Goal: Information Seeking & Learning: Learn about a topic

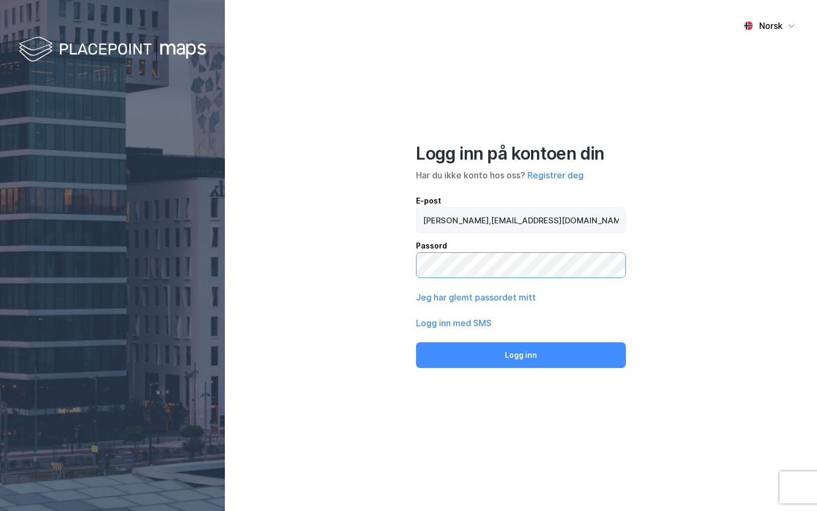
click at [416, 342] on button "Logg inn" at bounding box center [521, 355] width 210 height 26
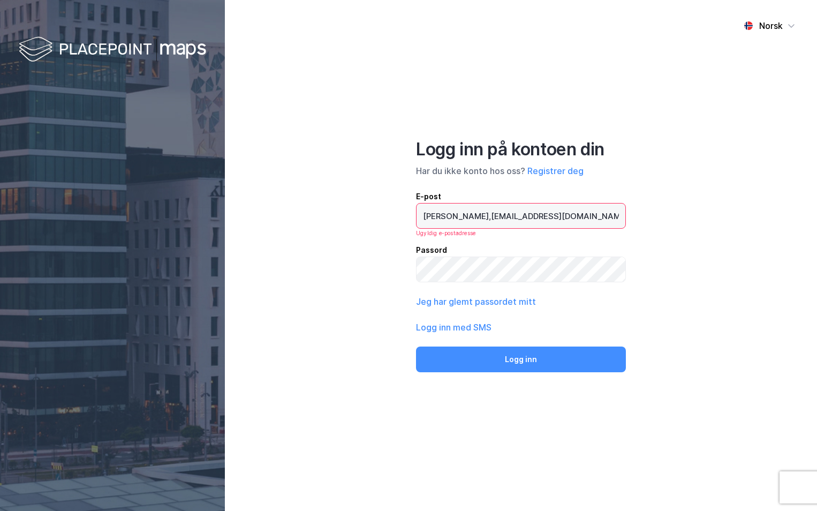
click at [459, 215] on input "[PERSON_NAME],[EMAIL_ADDRESS][DOMAIN_NAME]" at bounding box center [520, 215] width 209 height 25
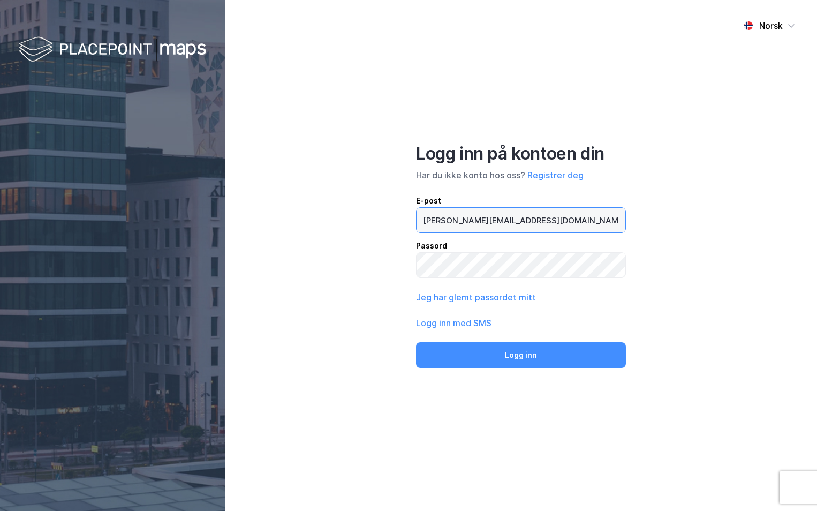
type input "[PERSON_NAME][EMAIL_ADDRESS][DOMAIN_NAME]"
click at [416, 342] on button "Logg inn" at bounding box center [521, 355] width 210 height 26
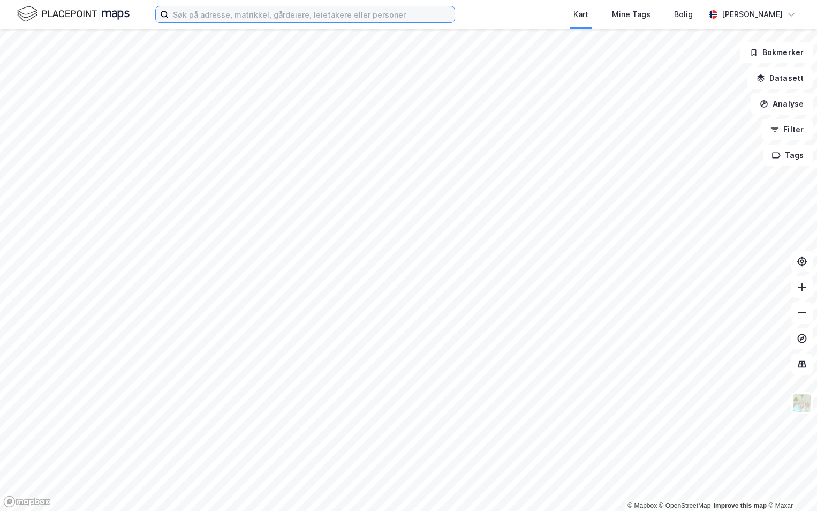
click at [227, 18] on input at bounding box center [312, 14] width 286 height 16
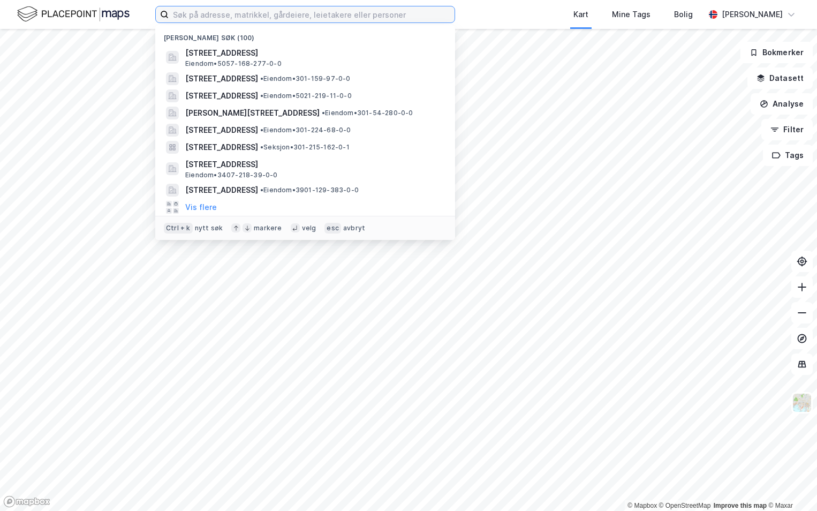
paste input "4204-15/209/0/0"
type input "4204-15/209/0/0"
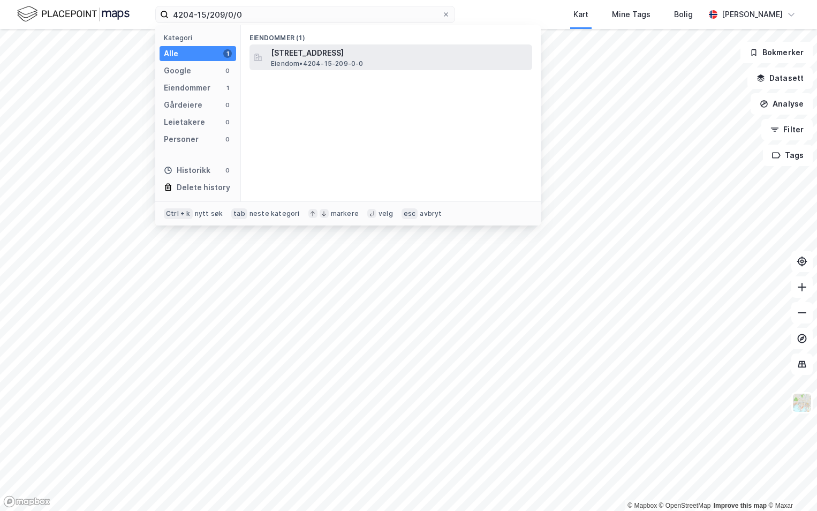
click at [319, 62] on span "Eiendom • 4204-15-209-0-0" at bounding box center [317, 63] width 93 height 9
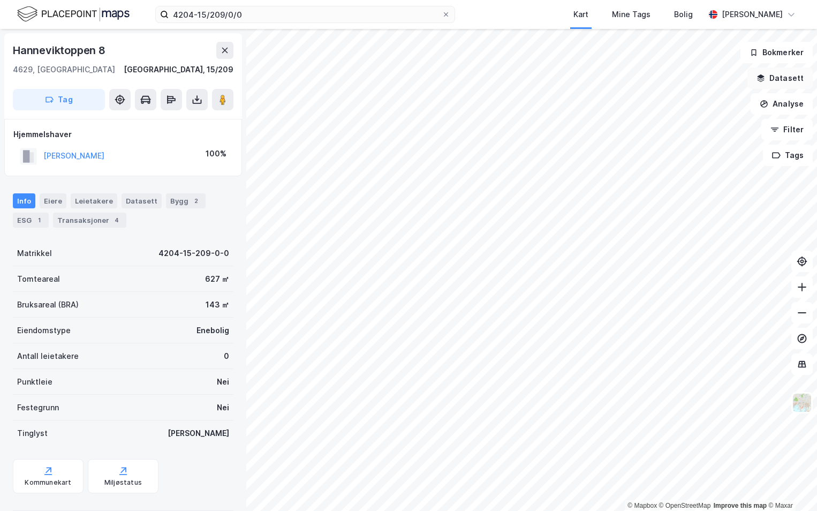
click at [775, 79] on button "Datasett" at bounding box center [779, 77] width 65 height 21
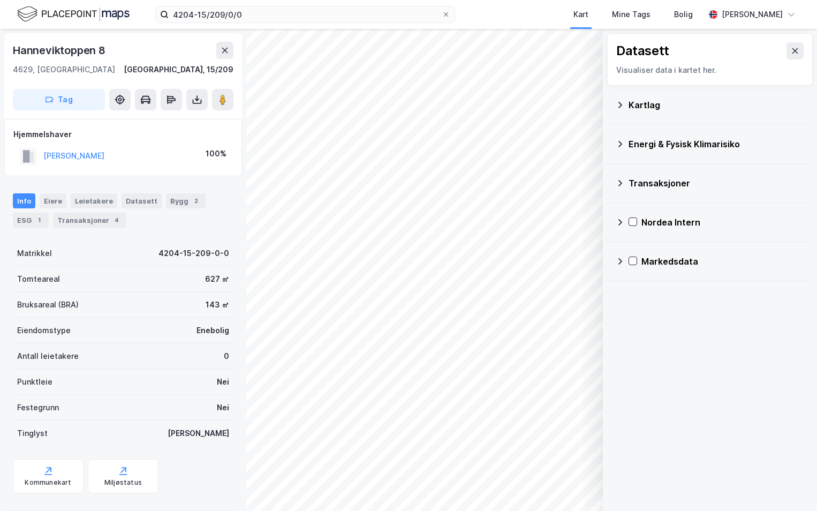
click at [638, 105] on div "Kartlag" at bounding box center [716, 105] width 176 height 13
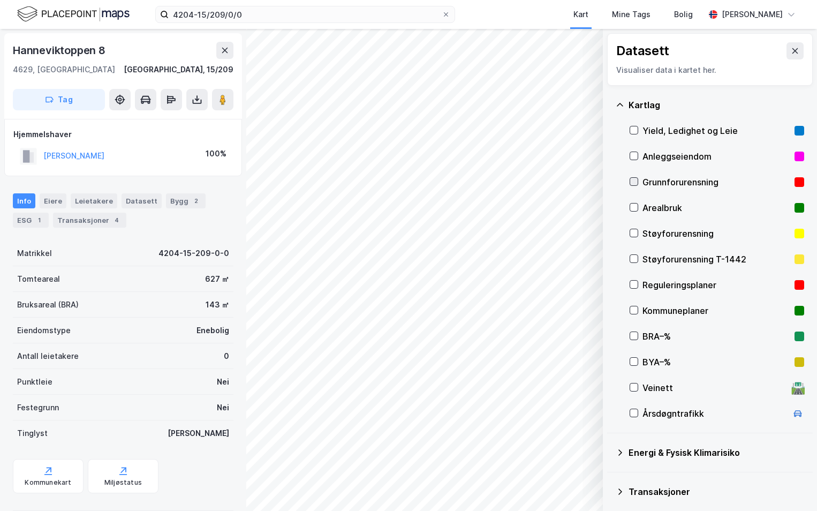
click at [633, 178] on icon at bounding box center [633, 181] width 7 height 7
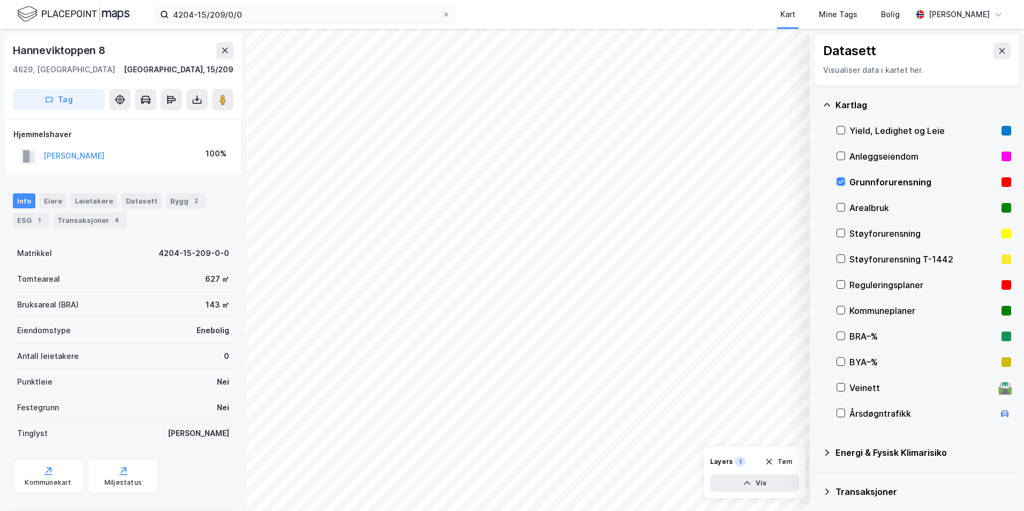
scroll to position [54, 0]
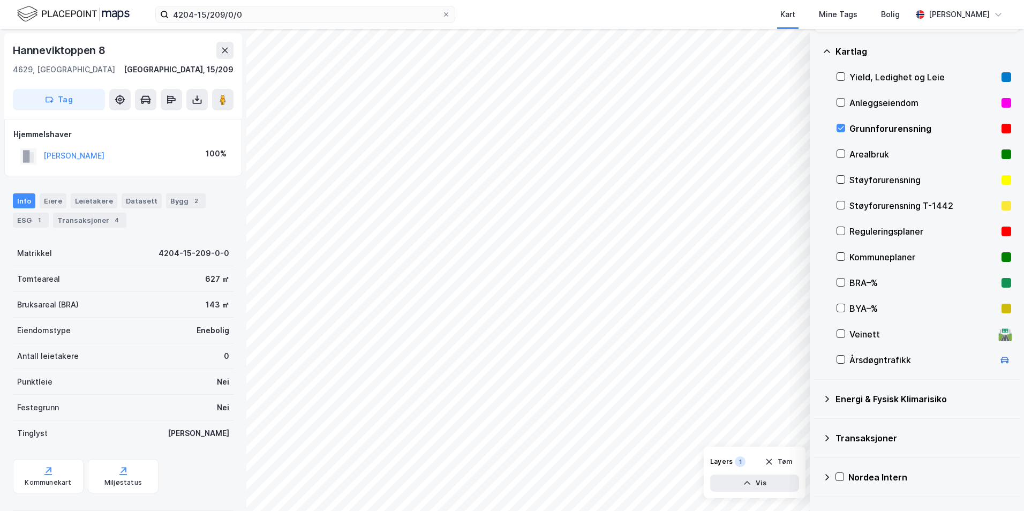
click at [816, 395] on icon at bounding box center [826, 399] width 9 height 9
click at [816, 423] on icon at bounding box center [853, 423] width 7 height 7
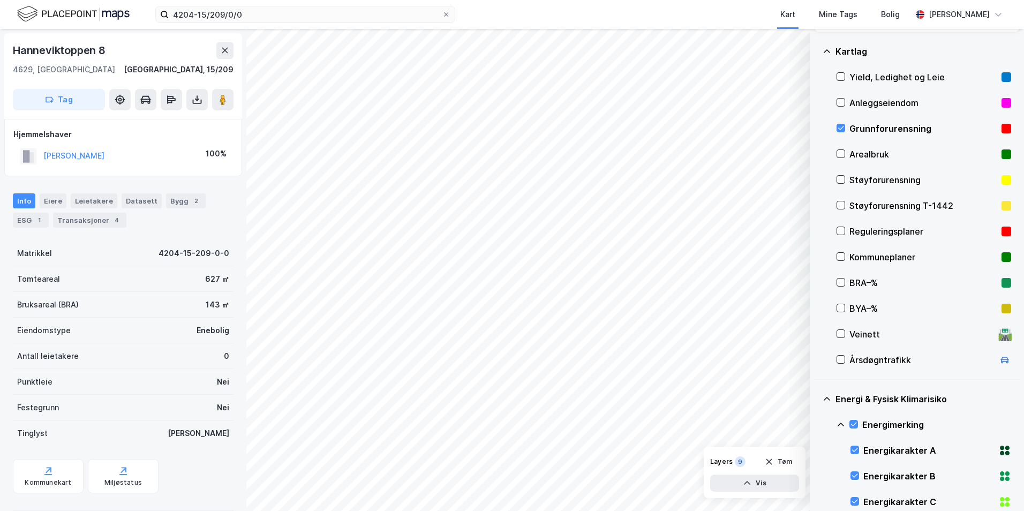
click at [816, 422] on icon at bounding box center [840, 424] width 9 height 9
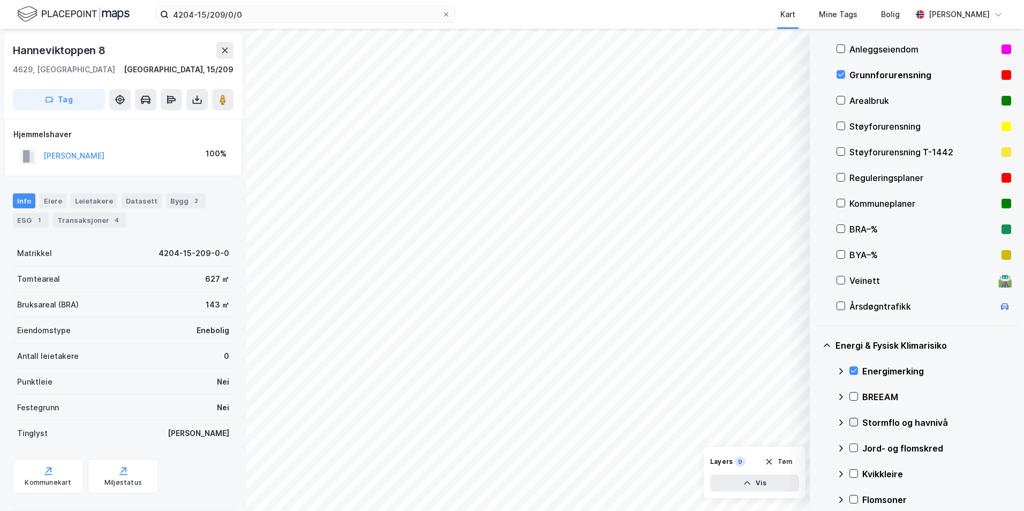
click at [816, 419] on icon at bounding box center [853, 421] width 7 height 7
click at [816, 421] on icon at bounding box center [840, 422] width 6 height 4
click at [816, 445] on icon at bounding box center [853, 447] width 7 height 7
click at [816, 446] on icon at bounding box center [840, 448] width 9 height 9
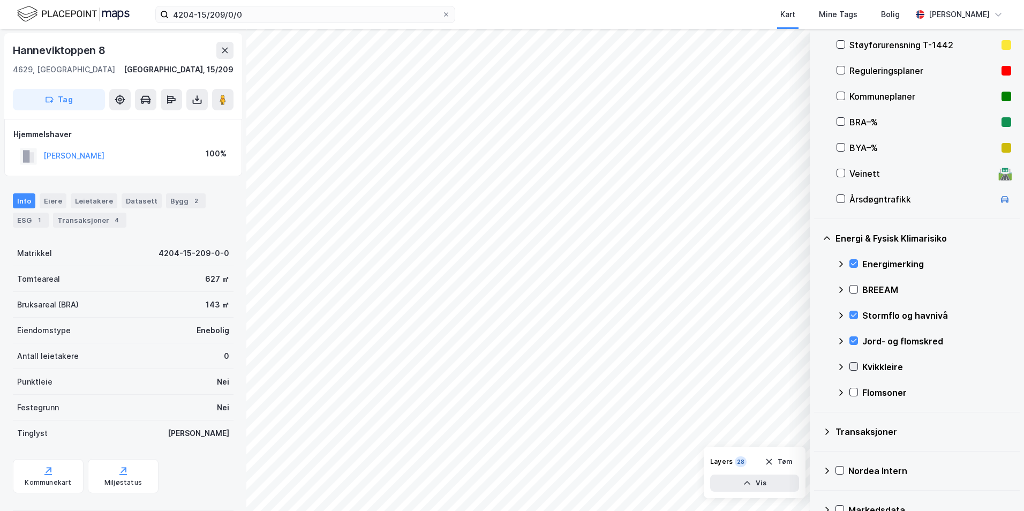
click at [816, 366] on icon at bounding box center [854, 367] width 6 height 4
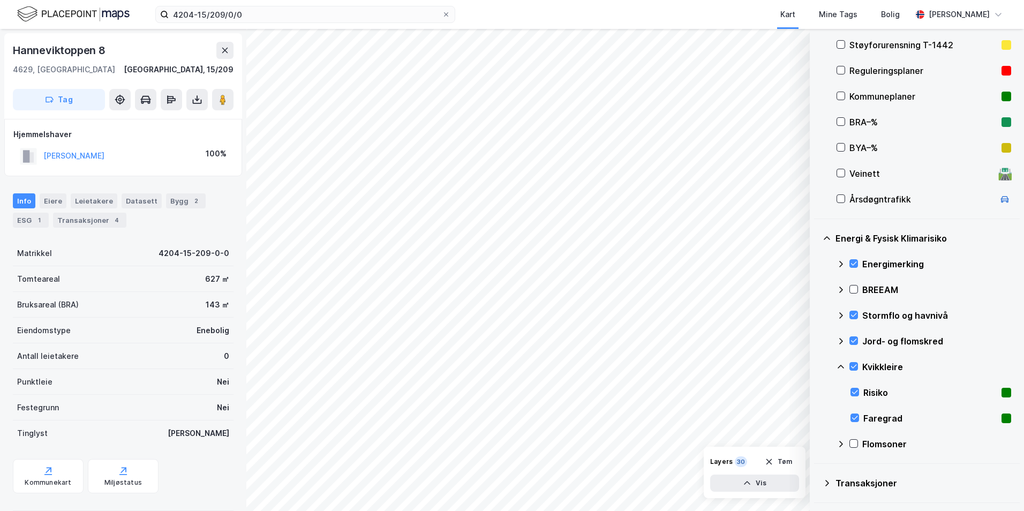
click at [816, 368] on icon at bounding box center [840, 366] width 9 height 9
click at [816, 389] on icon at bounding box center [853, 391] width 7 height 7
click at [816, 393] on icon at bounding box center [840, 392] width 9 height 9
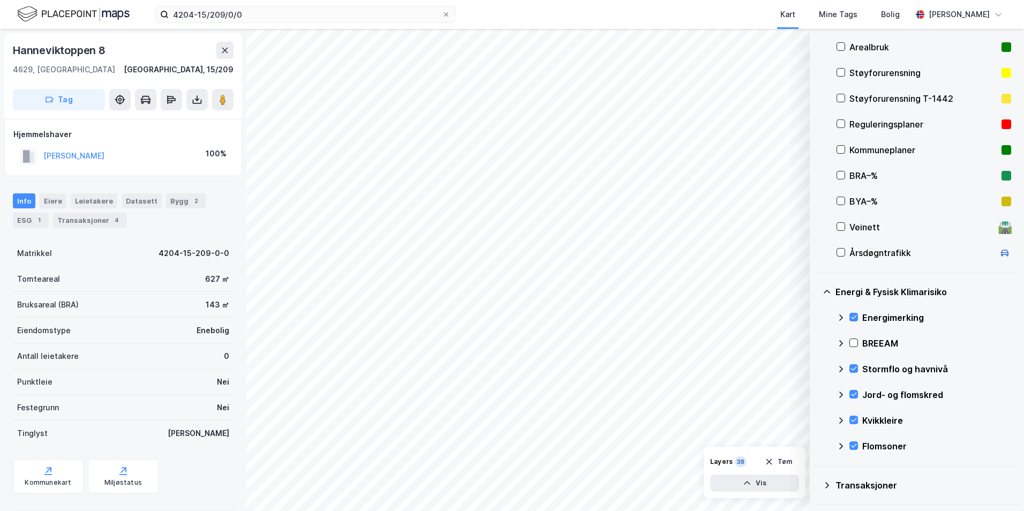
scroll to position [107, 0]
